Goal: Contribute content

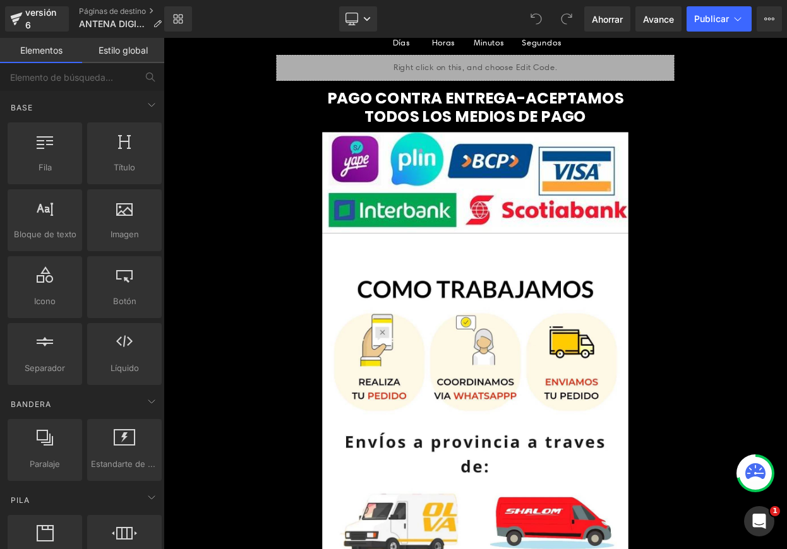
scroll to position [6027, 0]
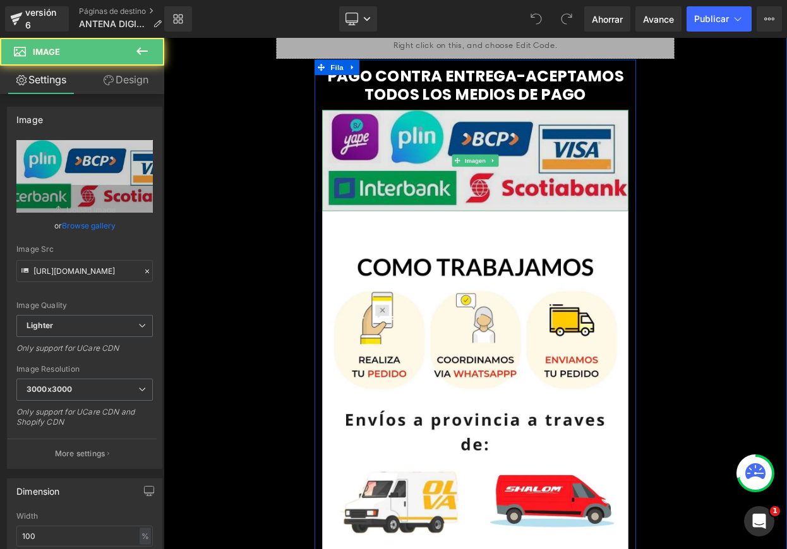
click at [590, 210] on img at bounding box center [545, 188] width 375 height 123
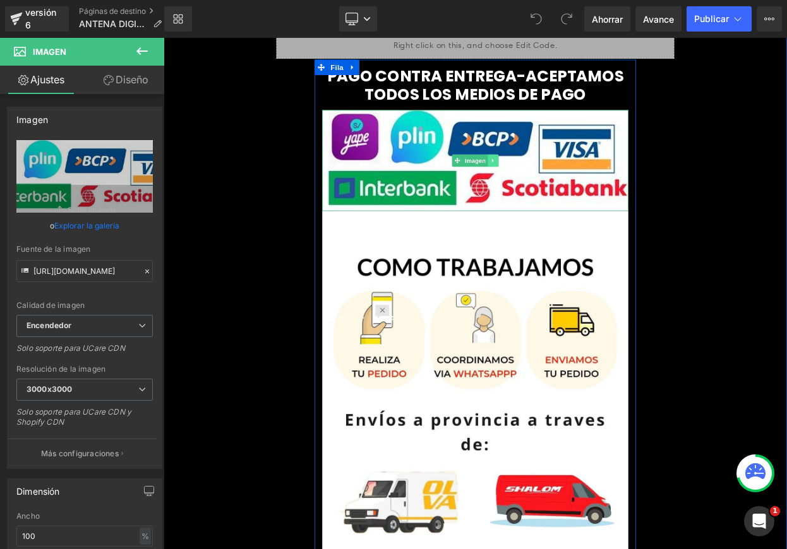
click at [564, 193] on icon at bounding box center [567, 189] width 7 height 8
click at [571, 192] on icon at bounding box center [574, 188] width 7 height 7
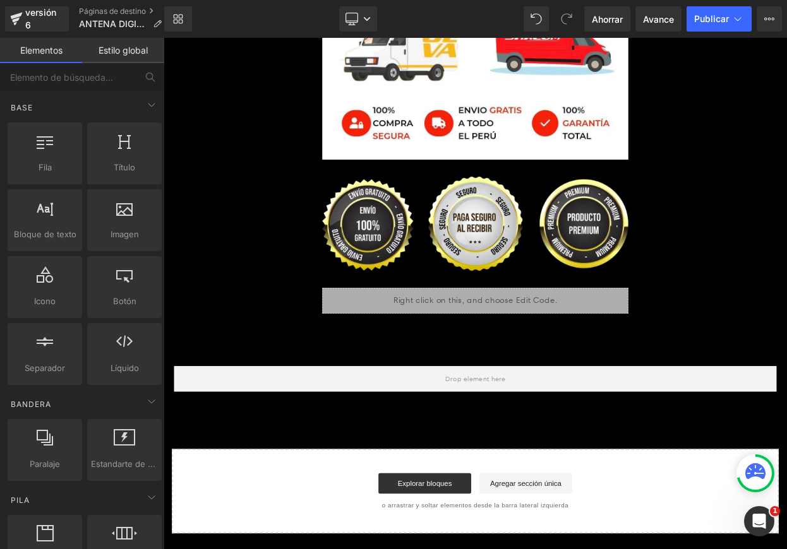
scroll to position [6467, 0]
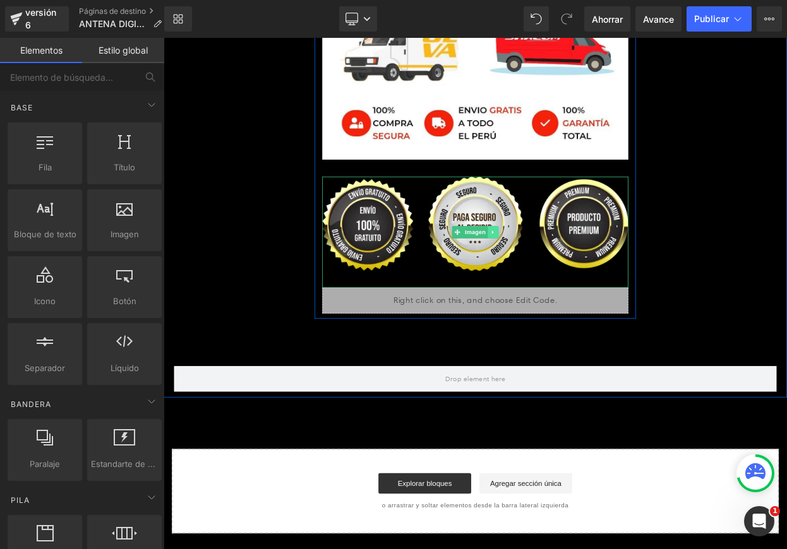
click at [568, 282] on link at bounding box center [567, 276] width 13 height 15
click at [571, 280] on icon at bounding box center [574, 276] width 7 height 7
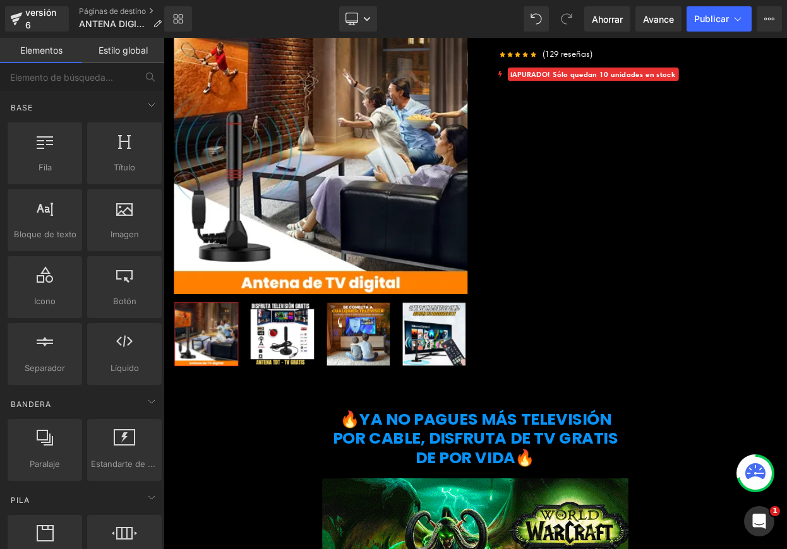
scroll to position [0, 0]
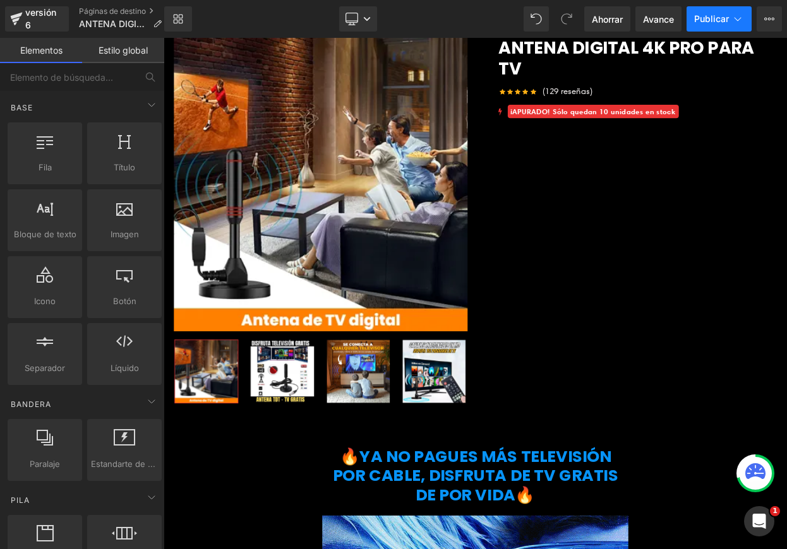
click at [708, 16] on font "Publicar" at bounding box center [711, 18] width 35 height 11
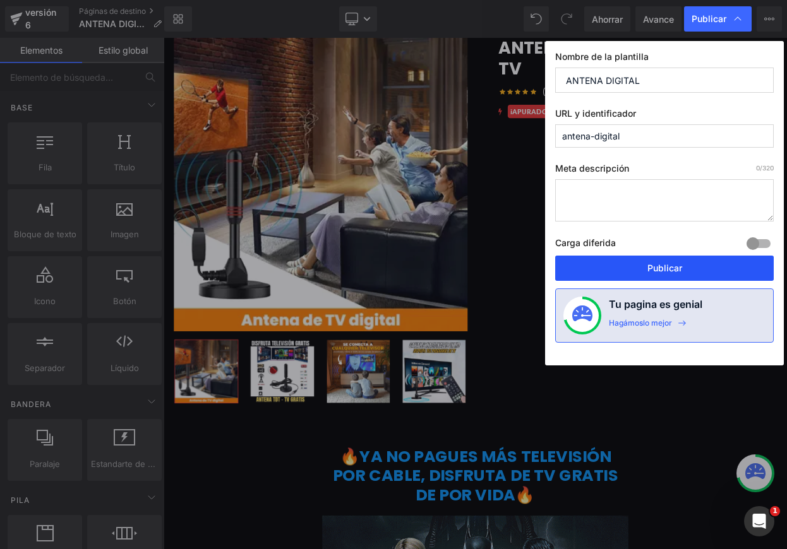
click at [645, 266] on button "Publicar" at bounding box center [664, 268] width 218 height 25
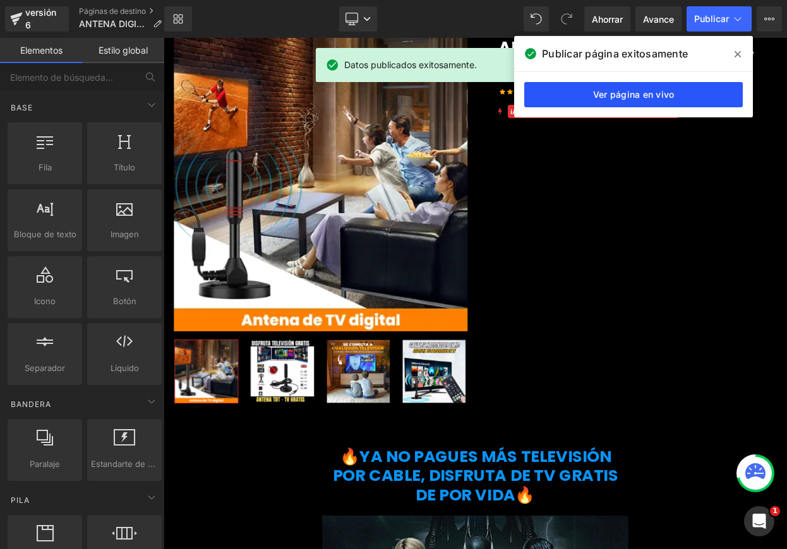
click at [632, 100] on link "Ver página en vivo" at bounding box center [633, 94] width 218 height 25
